Goal: Find contact information: Find contact information

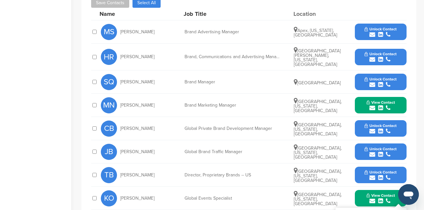
scroll to position [259, 0]
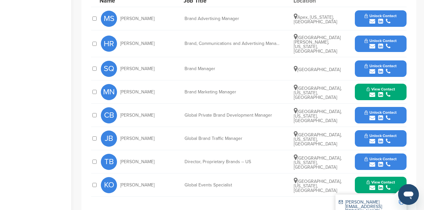
scroll to position [259, 0]
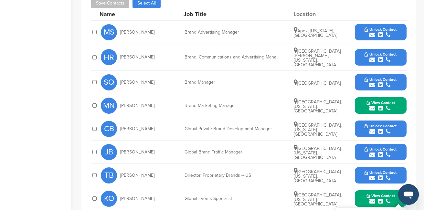
click at [379, 194] on span "View Contact" at bounding box center [381, 196] width 28 height 5
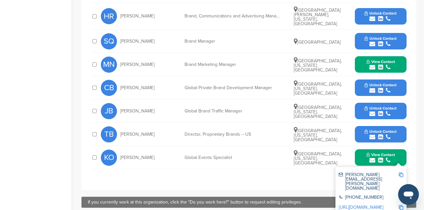
scroll to position [323, 0]
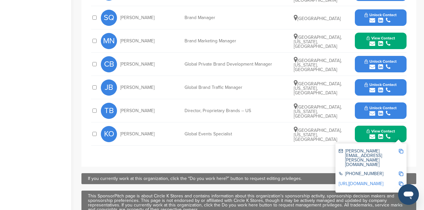
click at [369, 181] on link "[URL][DOMAIN_NAME]" at bounding box center [361, 183] width 45 height 5
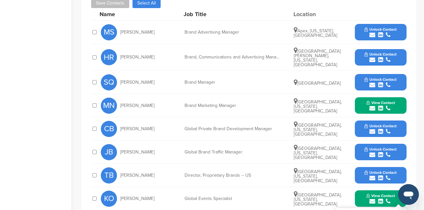
scroll to position [291, 0]
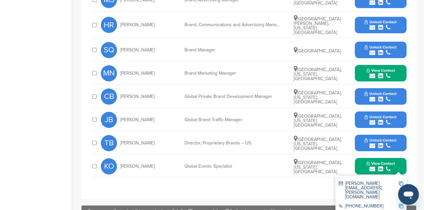
click at [400, 181] on img at bounding box center [401, 183] width 5 height 5
